Goal: Information Seeking & Learning: Find specific fact

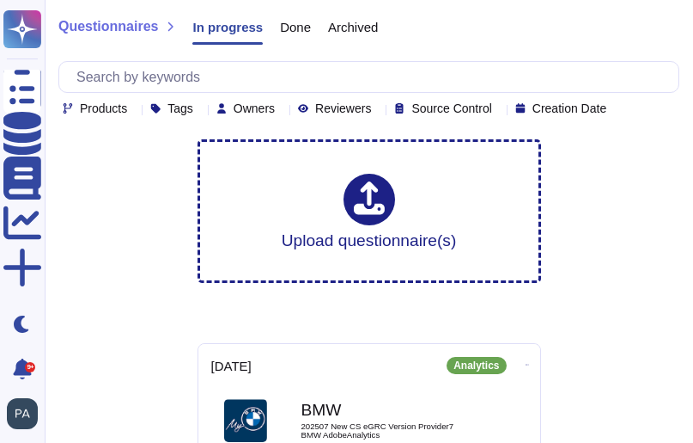
click at [134, 109] on icon at bounding box center [134, 109] width 0 height 0
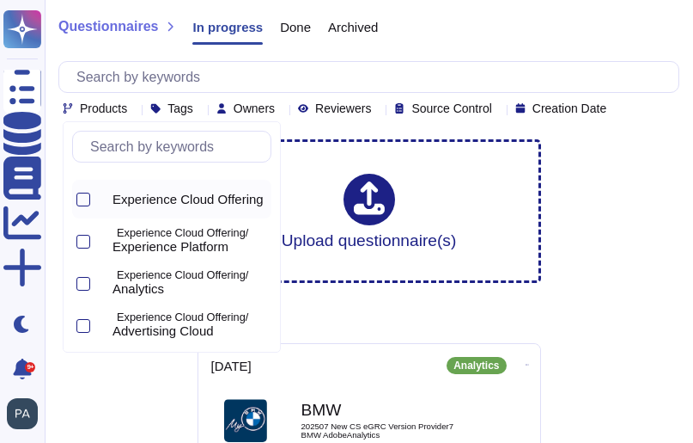
scroll to position [76, 0]
click at [82, 239] on div at bounding box center [83, 241] width 14 height 14
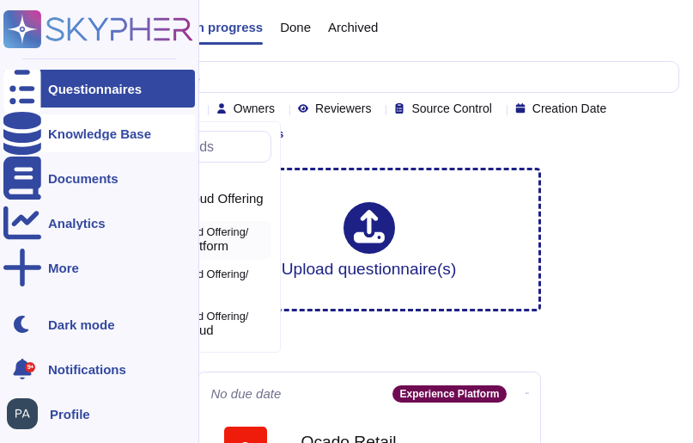
click at [23, 132] on icon at bounding box center [22, 133] width 38 height 43
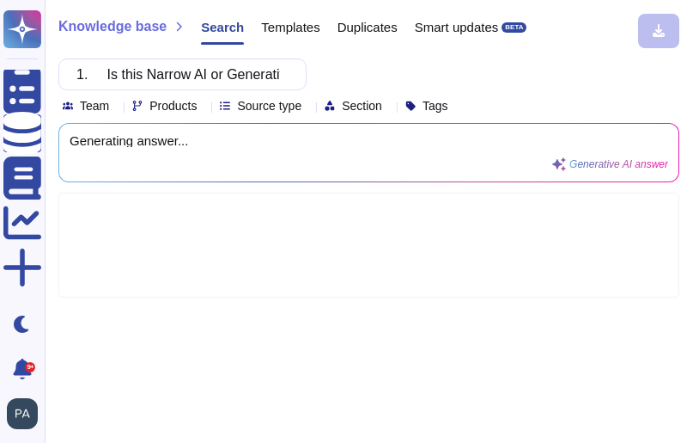
click at [204, 107] on icon at bounding box center [204, 107] width 0 height 0
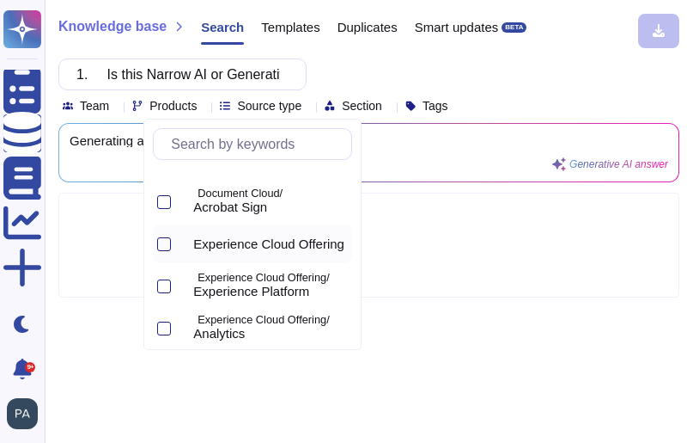
scroll to position [33, 0]
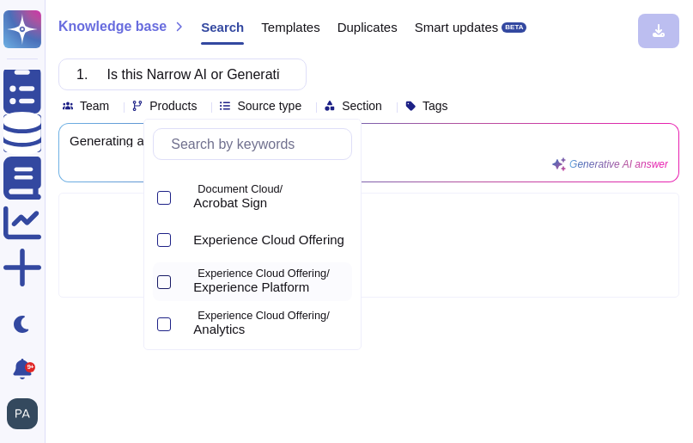
click at [165, 279] on div at bounding box center [164, 282] width 14 height 14
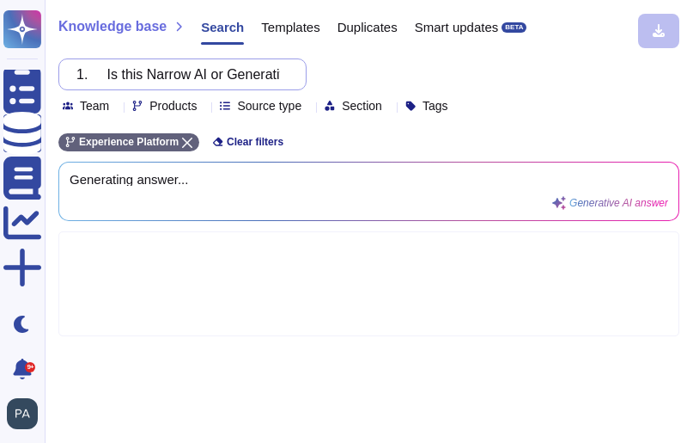
click at [121, 74] on input "1. Is this Narrow AI or Generative?" at bounding box center [178, 74] width 221 height 30
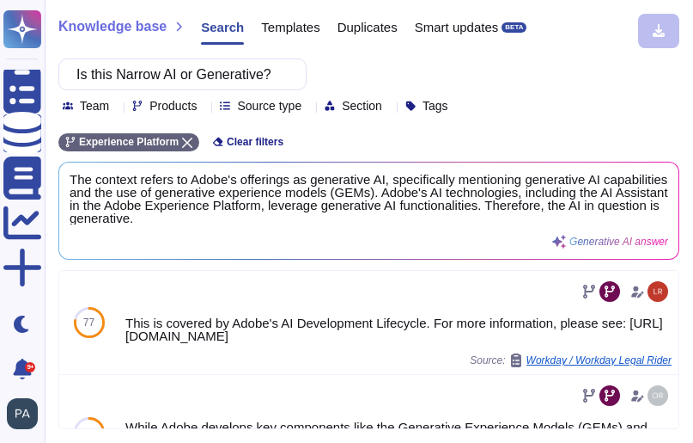
click at [204, 107] on icon at bounding box center [204, 107] width 0 height 0
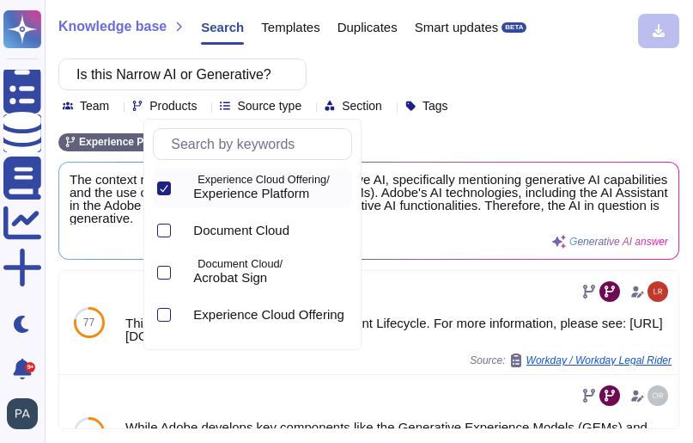
click at [405, 139] on div "Experience Platform Clear filters" at bounding box center [368, 137] width 621 height 28
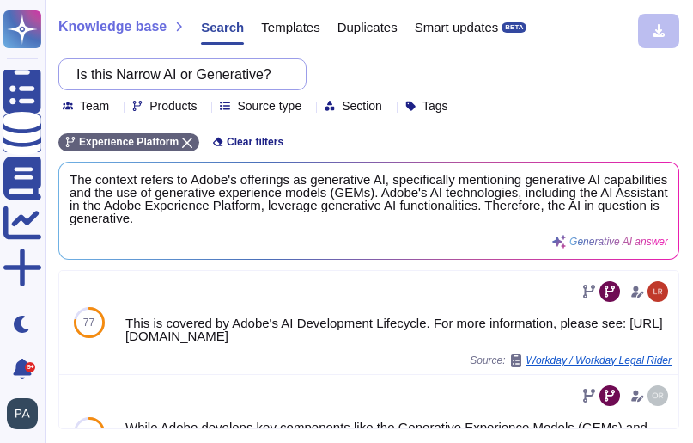
scroll to position [0, 8]
drag, startPoint x: 93, startPoint y: 75, endPoint x: 289, endPoint y: 72, distance: 195.9
click at [289, 72] on div "Is this Narrow AI or Generative?" at bounding box center [182, 74] width 248 height 32
paste input "2. Is this a Costco specific instance of the model?"
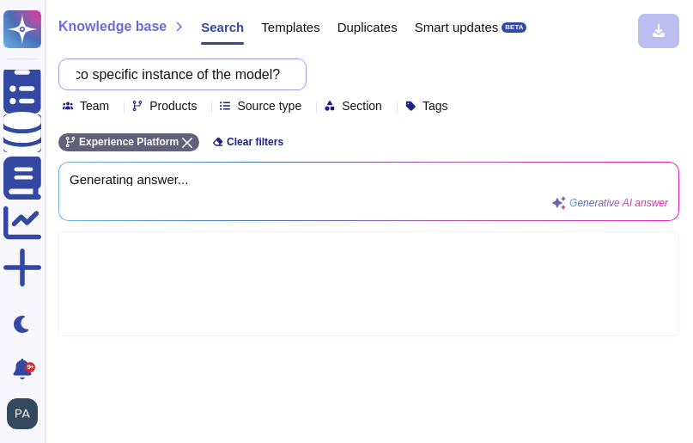
click at [87, 77] on input "2. Is this a Costco specific instance of the model?" at bounding box center [178, 74] width 221 height 30
click at [235, 75] on input "2. Is this a Costco specific instance of the model?" at bounding box center [178, 74] width 221 height 30
click at [280, 73] on input "2. Is this a Costco specific instance of the model?" at bounding box center [178, 74] width 221 height 30
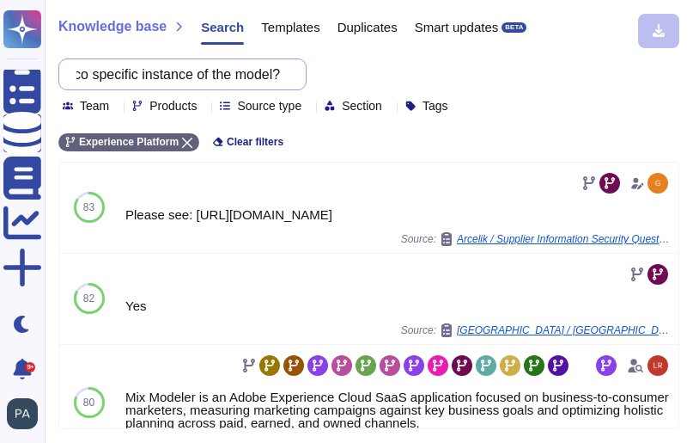
scroll to position [0, 43]
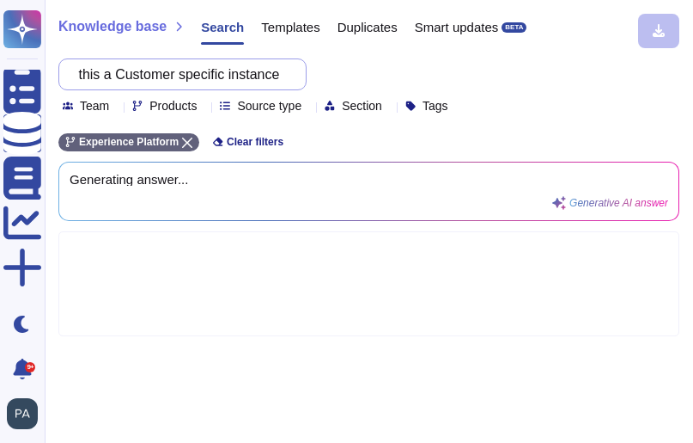
click at [137, 72] on input "2. Is this a Customer specific instance of the model?" at bounding box center [178, 74] width 221 height 30
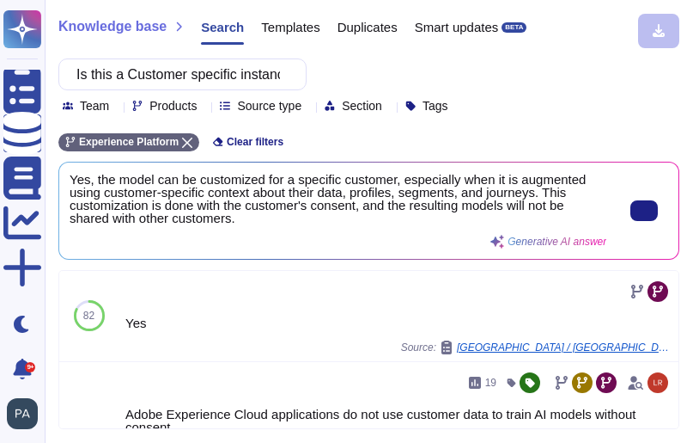
click at [247, 219] on span "Yes, the model can be customized for a specific customer, especially when it is…" at bounding box center [338, 199] width 537 height 52
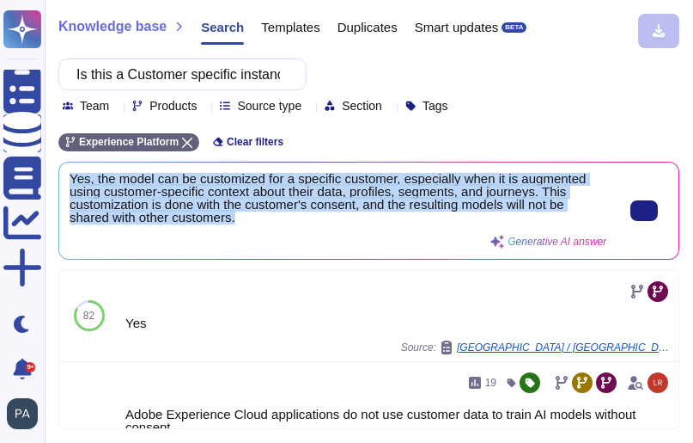
drag, startPoint x: 247, startPoint y: 219, endPoint x: 71, endPoint y: 180, distance: 179.7
click at [71, 180] on span "Yes, the model can be customized for a specific customer, especially when it is…" at bounding box center [338, 199] width 537 height 52
copy span "Yes, the model can be customized for a specific customer, especially when it is…"
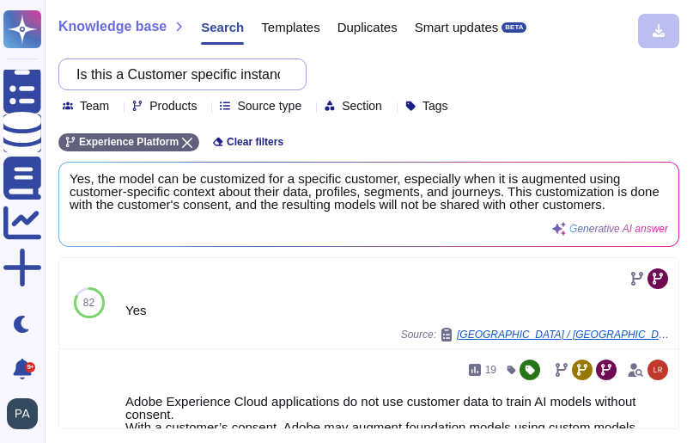
scroll to position [0, 125]
drag, startPoint x: 89, startPoint y: 75, endPoint x: 311, endPoint y: 70, distance: 221.7
click at [311, 70] on div "Is this a Customer specific instance of the model? Team Products Source type Se…" at bounding box center [368, 85] width 621 height 54
paste input "5. What is the input and output of the model?"
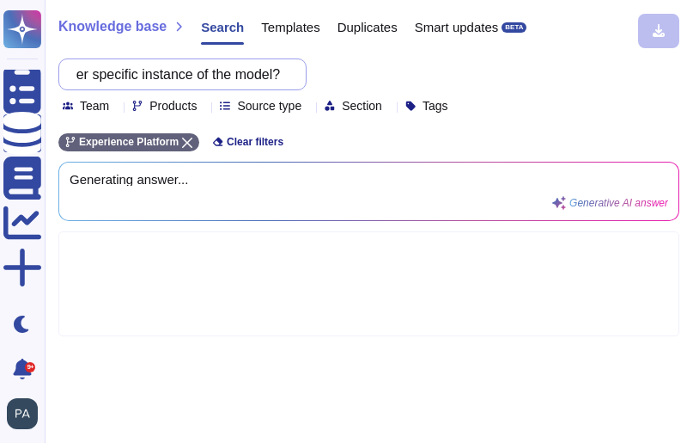
scroll to position [0, 108]
type input "5. What is the input and output of the model?"
click at [90, 75] on input "5. What is the input and output of the model?" at bounding box center [178, 74] width 221 height 30
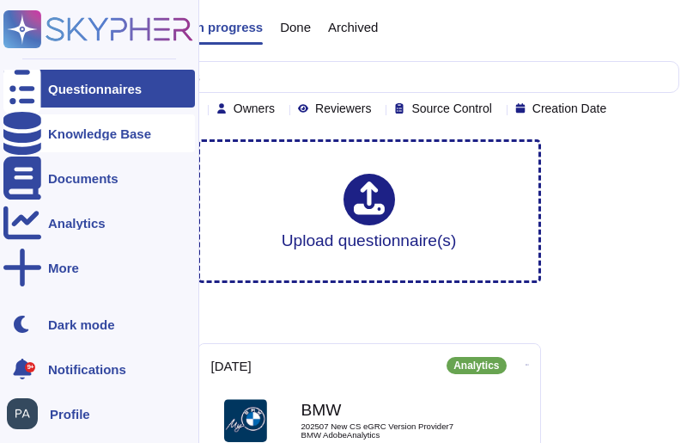
click at [27, 131] on icon at bounding box center [22, 133] width 38 height 43
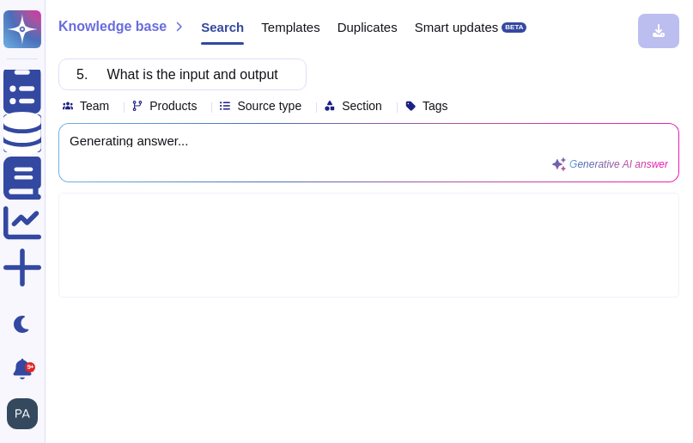
click at [204, 107] on icon at bounding box center [204, 107] width 0 height 0
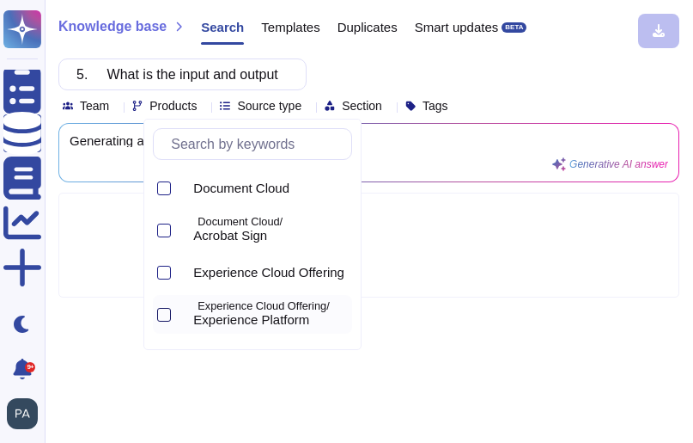
click at [162, 315] on div at bounding box center [164, 315] width 14 height 14
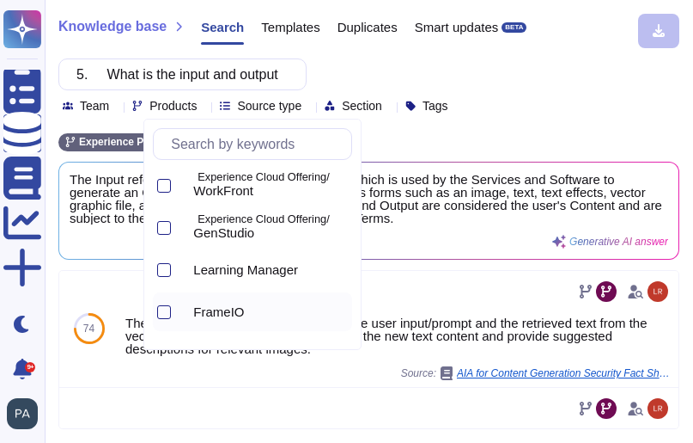
scroll to position [759, 0]
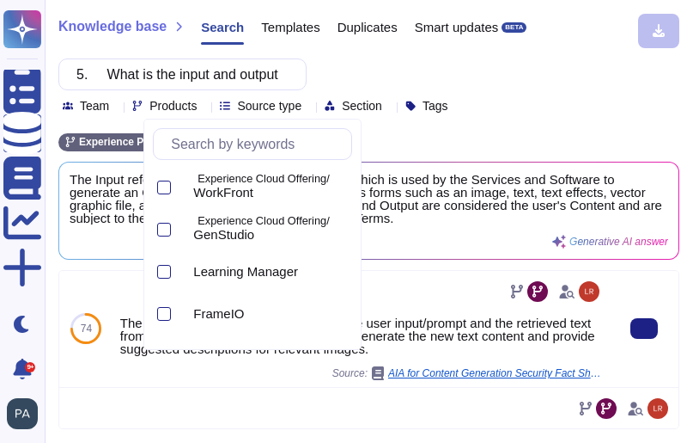
click at [107, 283] on div "74" at bounding box center [86, 329] width 54 height 116
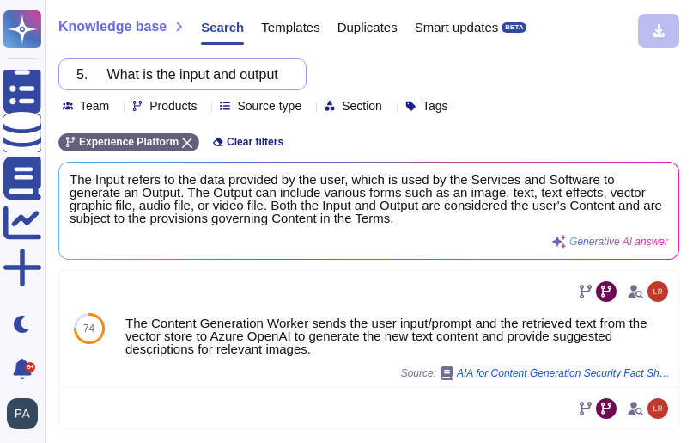
click at [123, 71] on input "5. What is the input and output of the model?" at bounding box center [178, 74] width 221 height 30
click at [116, 69] on input "5. What is the input and output of the model?" at bounding box center [178, 74] width 221 height 30
click at [120, 73] on input "5. What is the input and output of the model?" at bounding box center [178, 74] width 221 height 30
click at [123, 75] on input "5. What is the input and output of the model?" at bounding box center [178, 74] width 221 height 30
drag, startPoint x: 122, startPoint y: 76, endPoint x: 80, endPoint y: 76, distance: 42.1
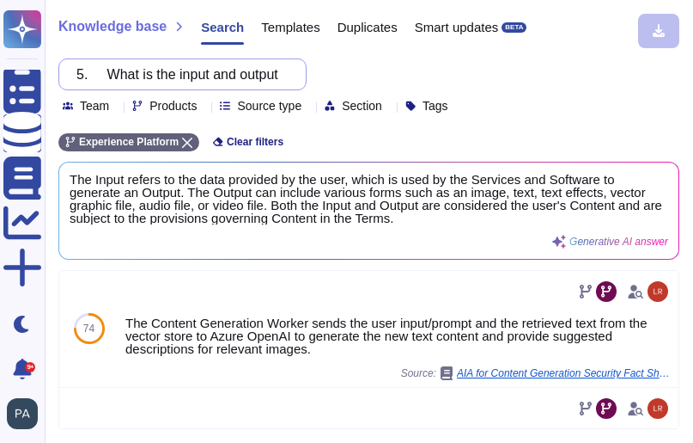
click at [80, 76] on div "5. What is the input and output of the model?" at bounding box center [182, 74] width 248 height 32
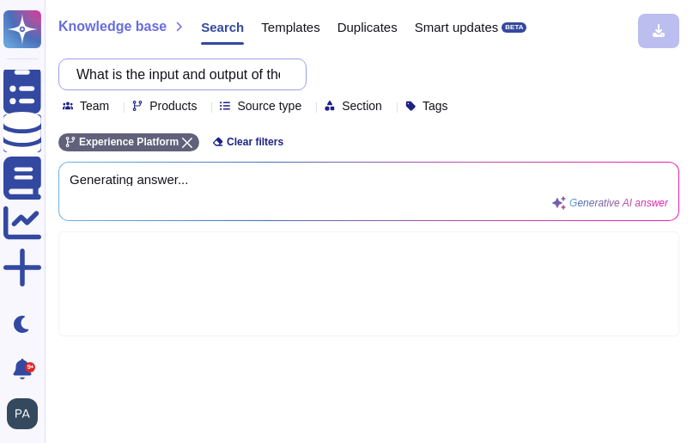
click at [165, 75] on input "What is the input and output of the model?" at bounding box center [178, 74] width 221 height 30
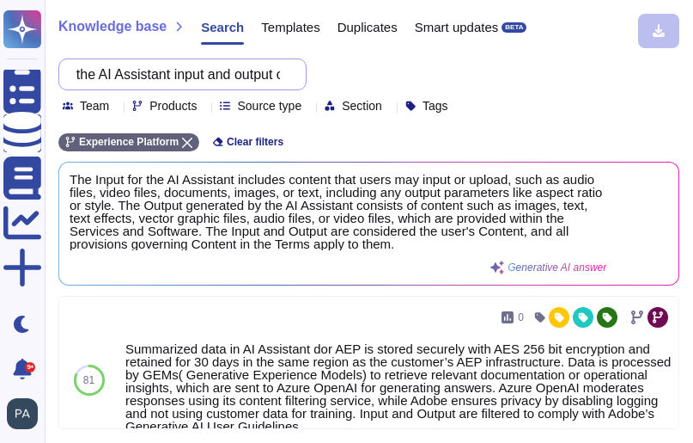
scroll to position [0, 155]
drag, startPoint x: 90, startPoint y: 77, endPoint x: 299, endPoint y: 84, distance: 208.9
click at [299, 84] on div "What is the AI Assistant input and output of the model?" at bounding box center [182, 74] width 248 height 32
paste input "6. Will the model make a decision that directly affects a person"
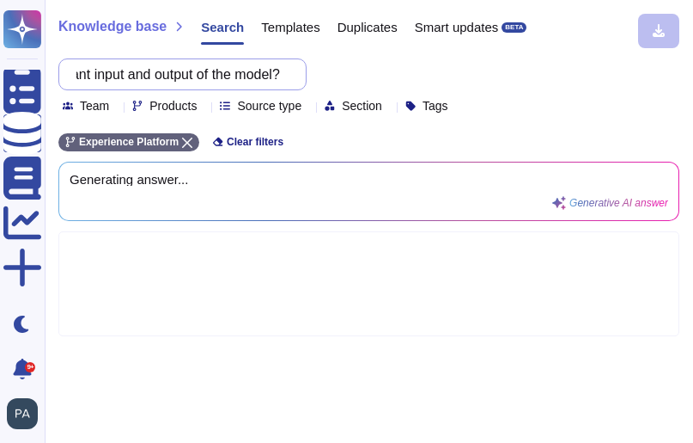
scroll to position [0, 224]
click at [233, 76] on input "6. Will the model make a decision that directly affects a person?" at bounding box center [178, 74] width 221 height 30
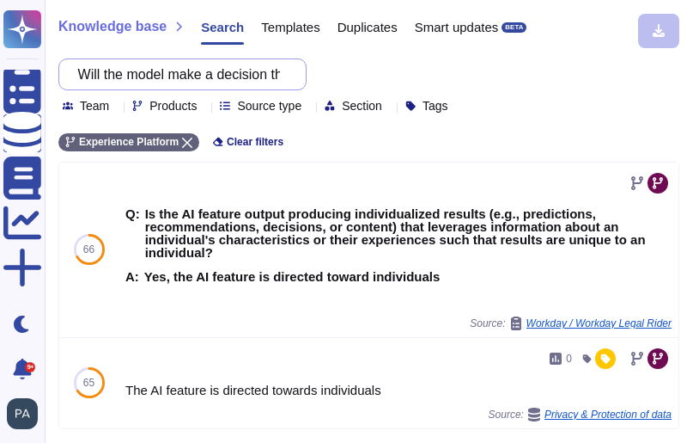
scroll to position [0, 0]
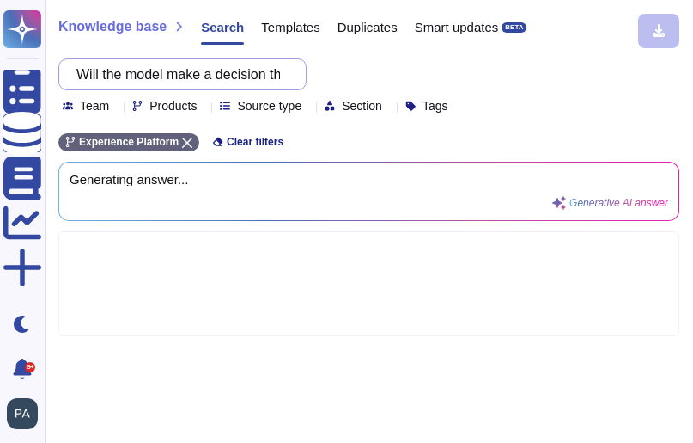
click at [143, 76] on input "Will the model make a decision that directly affects a person?" at bounding box center [178, 74] width 221 height 30
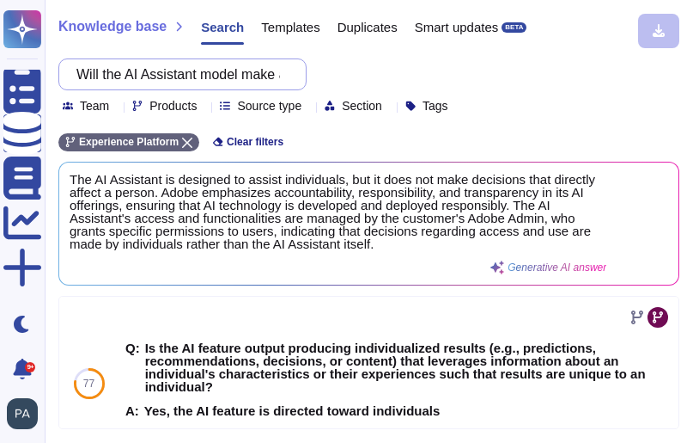
scroll to position [0, 270]
drag, startPoint x: 86, startPoint y: 70, endPoint x: 430, endPoint y: 101, distance: 345.0
click at [430, 101] on div "Will the AI Assistant model make a decision that directly affects a person? Tea…" at bounding box center [368, 85] width 621 height 54
click at [98, 73] on input "Will the AI Assistant model make a decision that directly affects a person?" at bounding box center [178, 74] width 221 height 30
click at [105, 75] on input "Will the AI Assistant model make a decision that directly affects a person?" at bounding box center [178, 74] width 221 height 30
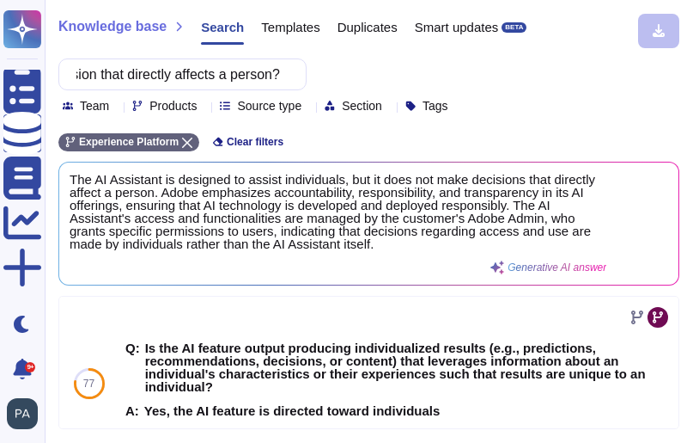
scroll to position [0, 0]
click at [290, 72] on div "Will the AI Assistant model make a decision that directly affects a person?" at bounding box center [182, 74] width 248 height 32
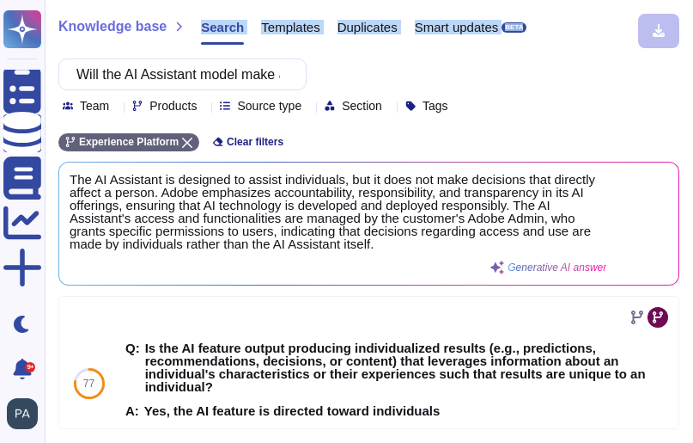
drag, startPoint x: 290, startPoint y: 72, endPoint x: 95, endPoint y: 46, distance: 196.7
click at [95, 46] on div "Knowledge base Search Templates Duplicates Smart updates BETA Will the AI Assis…" at bounding box center [369, 221] width 649 height 443
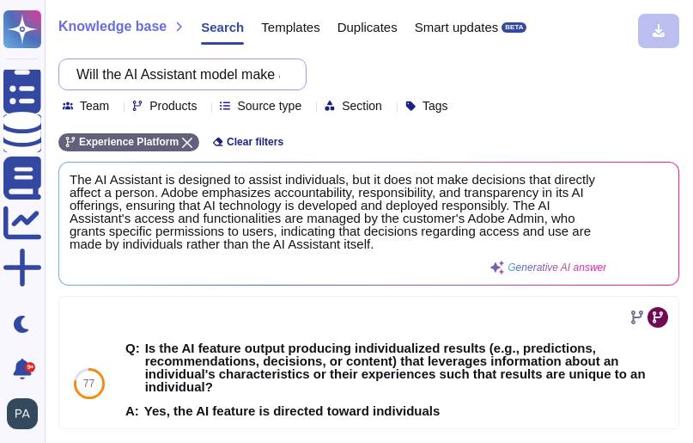
click at [106, 71] on input "Will the AI Assistant model make a decision that directly affects a person?" at bounding box center [178, 74] width 221 height 30
drag, startPoint x: 91, startPoint y: 73, endPoint x: 304, endPoint y: 82, distance: 213.3
click at [303, 83] on div "Will the AI Assistant model make a decision that directly affects a person?" at bounding box center [182, 74] width 248 height 32
paste input "7. Will the output of the model be used to make decisions based solely on autom…"
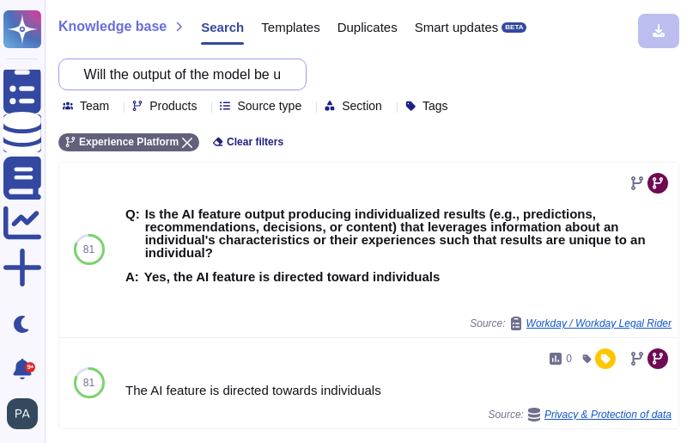
scroll to position [0, 0]
click at [124, 74] on input "7. Will the output of the model be used to make decisions based solely on autom…" at bounding box center [178, 74] width 221 height 30
drag, startPoint x: 124, startPoint y: 74, endPoint x: 65, endPoint y: 71, distance: 58.5
click at [65, 71] on div "7. Will the output of the model be used to make decisions based solely on autom…" at bounding box center [182, 74] width 248 height 32
type input "Will the output of the model be used to make decisions based solely on automate…"
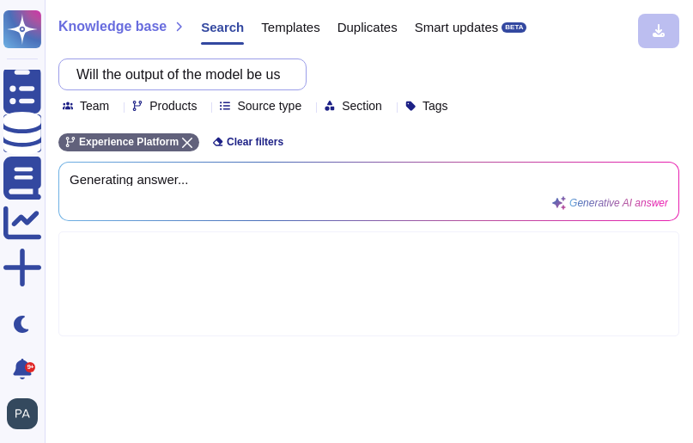
click at [247, 74] on input "Will the output of the model be used to make decisions based solely on automate…" at bounding box center [178, 74] width 221 height 30
drag, startPoint x: 95, startPoint y: 74, endPoint x: 350, endPoint y: 79, distance: 255.2
click at [350, 79] on div "Will the output of the model be used to make decisions based solely on automate…" at bounding box center [368, 85] width 621 height 54
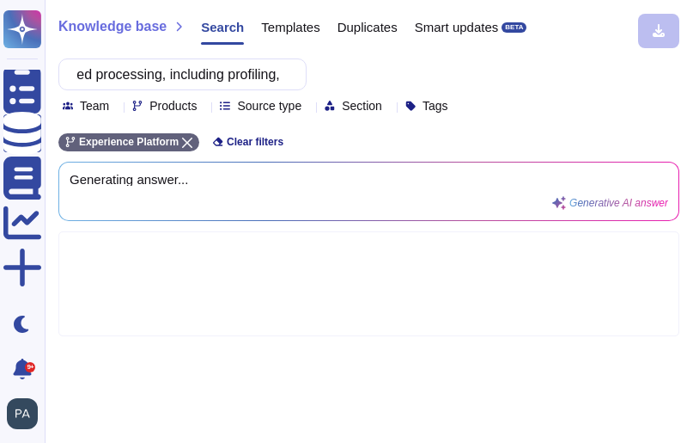
click at [144, 76] on input "7. Will the output of the model be used to make decisions based solely on autom…" at bounding box center [178, 74] width 221 height 30
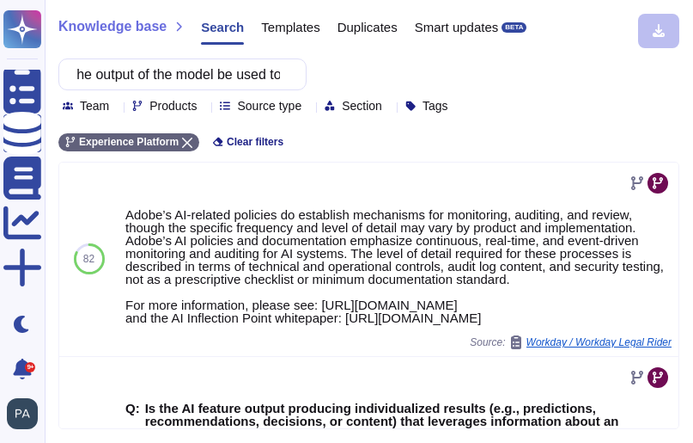
scroll to position [0, 0]
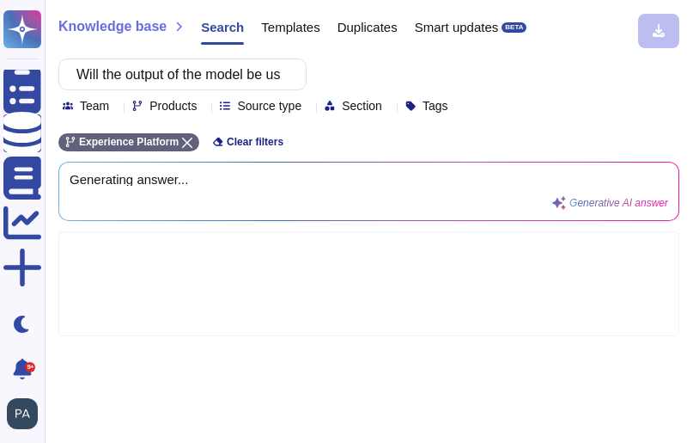
click at [225, 76] on input "Will the output of the model be used to make decisions based solely on automate…" at bounding box center [178, 74] width 221 height 30
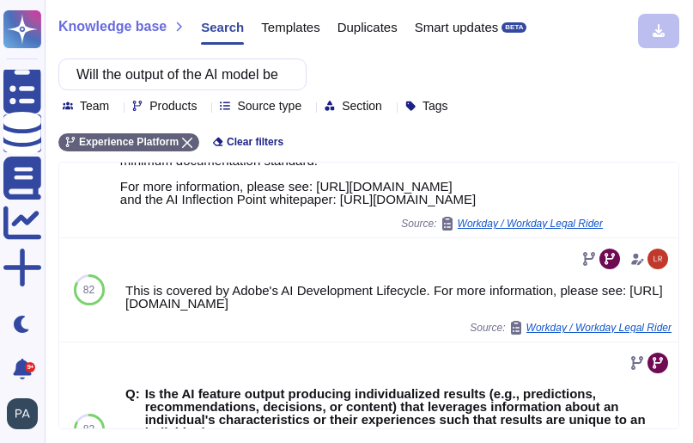
scroll to position [137, 0]
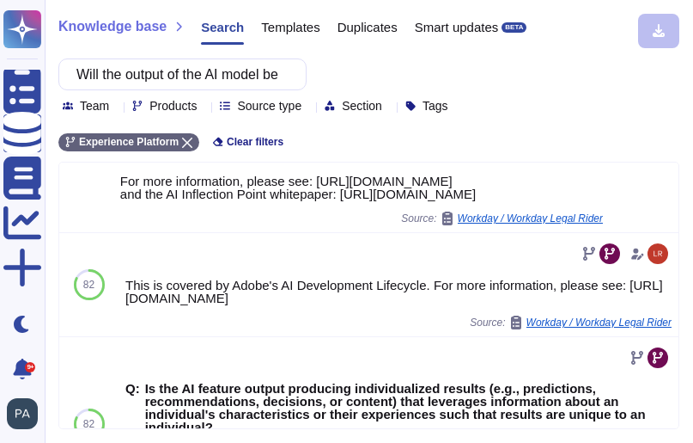
type input "Will the output of the AI model be used to make decisions based solely on autom…"
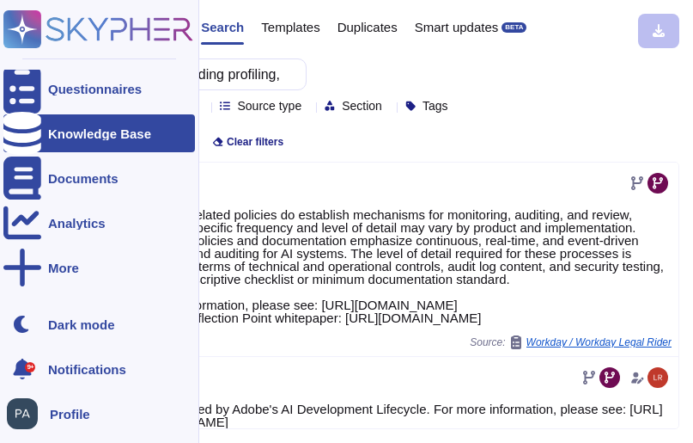
scroll to position [0, 0]
